Goal: Task Accomplishment & Management: Manage account settings

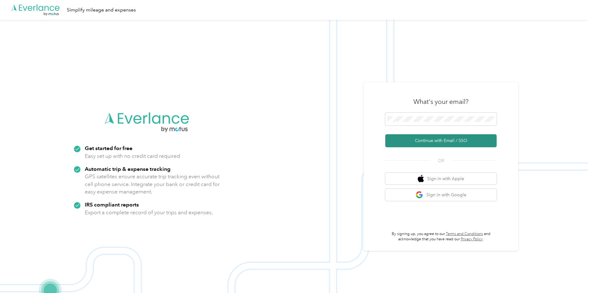
click at [444, 144] on button "Continue with Email / SSO" at bounding box center [440, 140] width 111 height 13
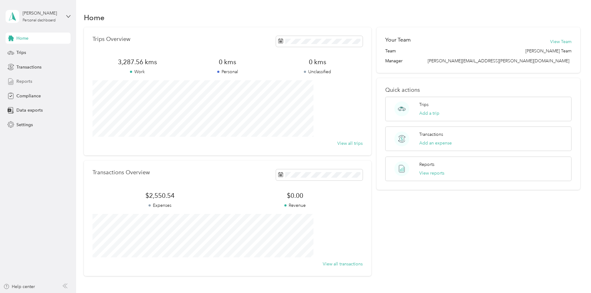
click at [26, 81] on span "Reports" at bounding box center [24, 81] width 16 height 7
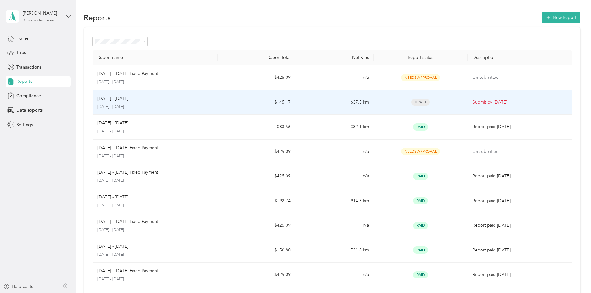
click at [296, 104] on td "$145.17" at bounding box center [257, 102] width 78 height 25
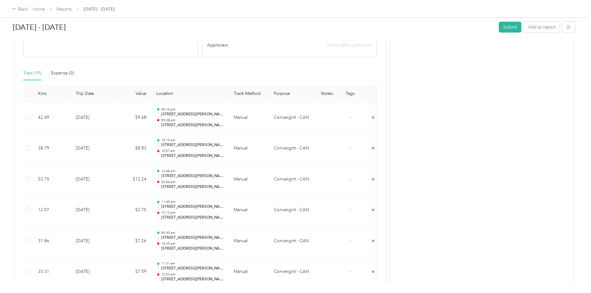
scroll to position [155, 0]
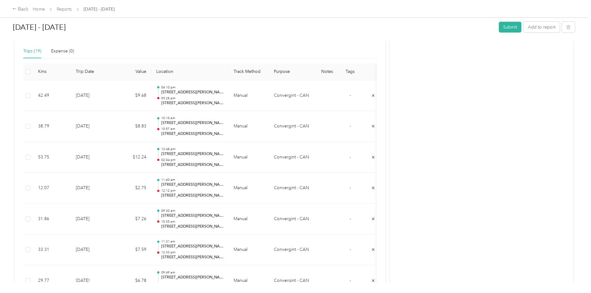
click at [460, 20] on div "[DATE] - [DATE] Submit Add to report" at bounding box center [294, 28] width 562 height 18
click at [499, 22] on button "Submit" at bounding box center [510, 27] width 23 height 11
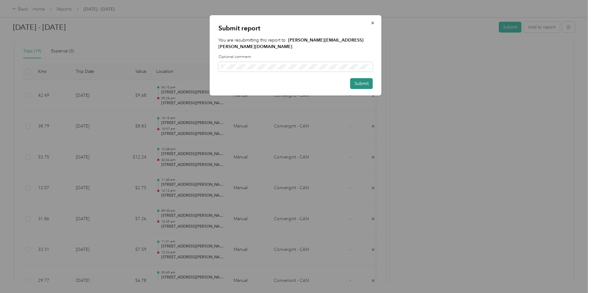
click at [360, 79] on button "Submit" at bounding box center [362, 83] width 23 height 11
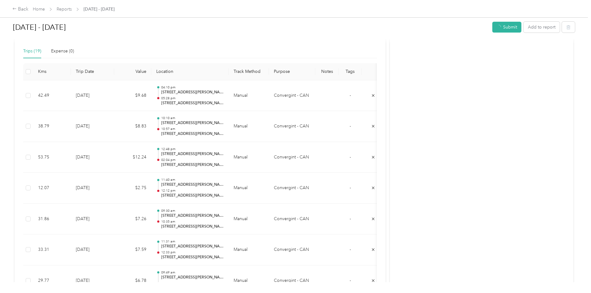
scroll to position [140, 0]
click at [17, 8] on icon at bounding box center [14, 9] width 4 height 4
